Goal: Information Seeking & Learning: Learn about a topic

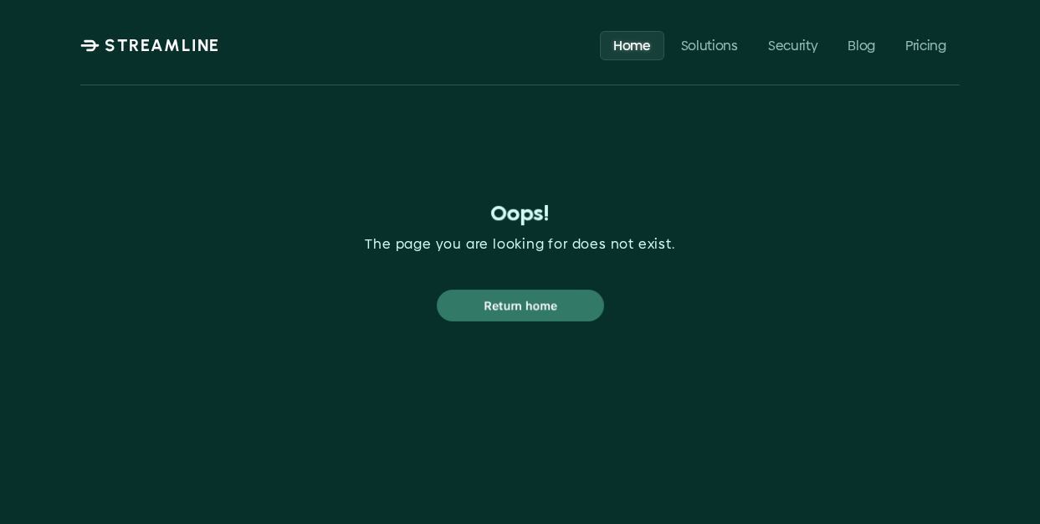
click at [168, 43] on p "STREAMLINE" at bounding box center [162, 45] width 115 height 20
click at [172, 43] on html "STREAMLINE Home Solutions Security Blog Pricing Oops! The page you are looking …" at bounding box center [520, 262] width 1040 height 524
